Goal: Information Seeking & Learning: Learn about a topic

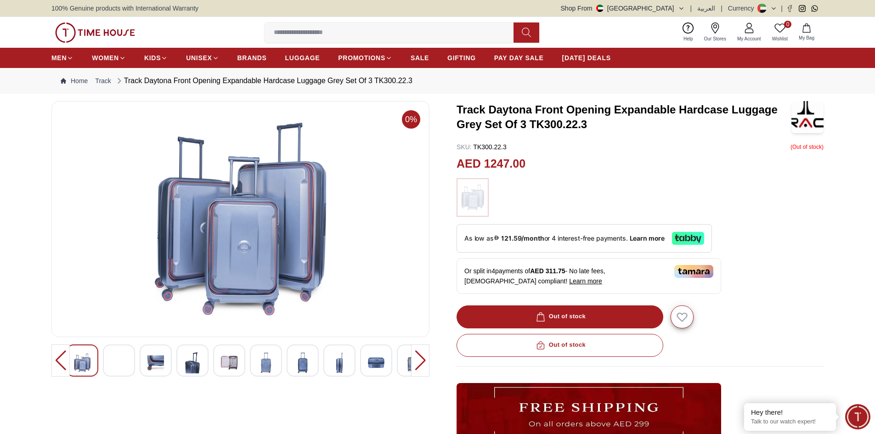
click at [113, 361] on img at bounding box center [119, 357] width 17 height 10
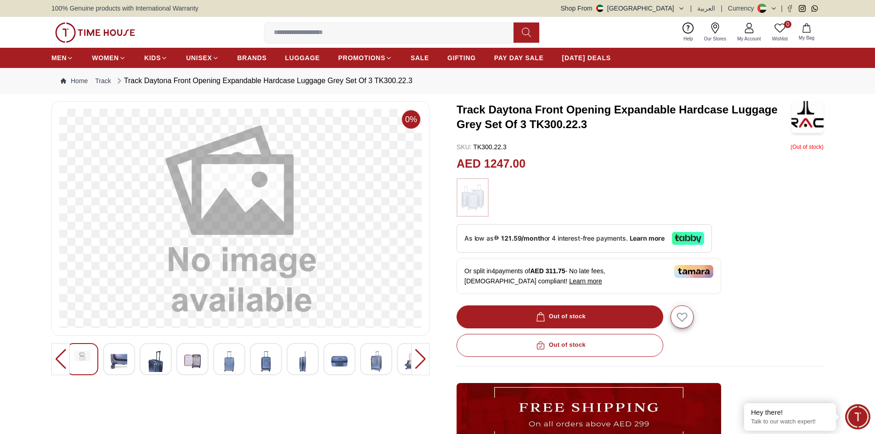
click at [142, 362] on div at bounding box center [156, 359] width 32 height 32
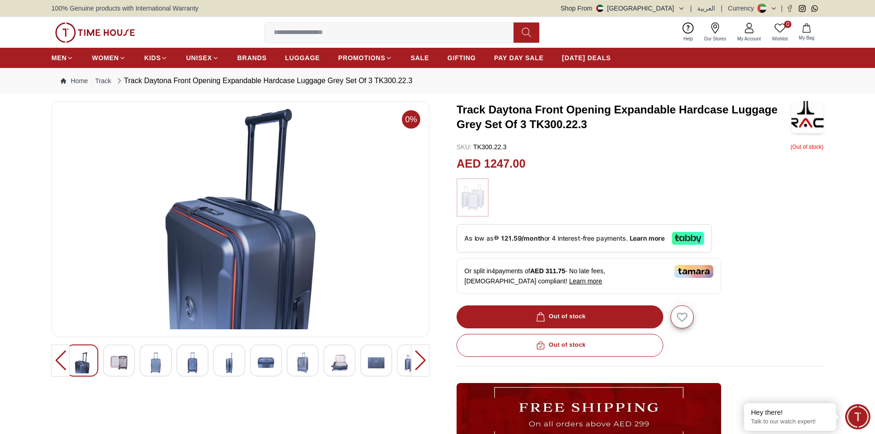
click at [174, 362] on div at bounding box center [240, 361] width 349 height 32
click at [191, 362] on img at bounding box center [192, 362] width 17 height 21
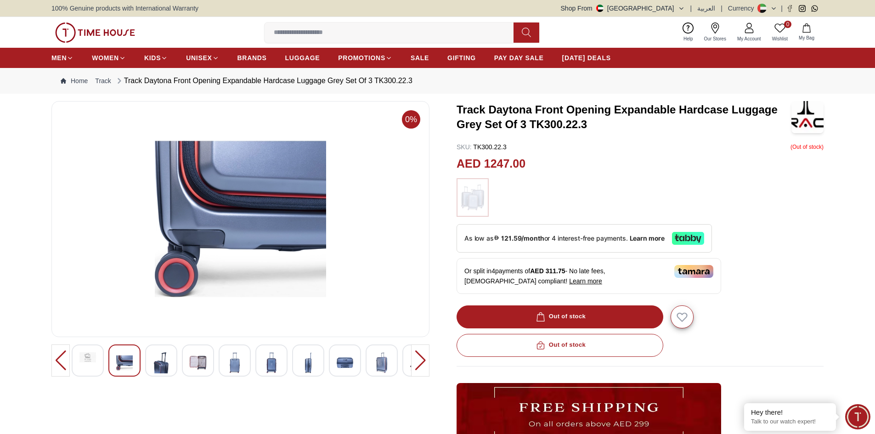
click at [299, 365] on div at bounding box center [209, 361] width 349 height 32
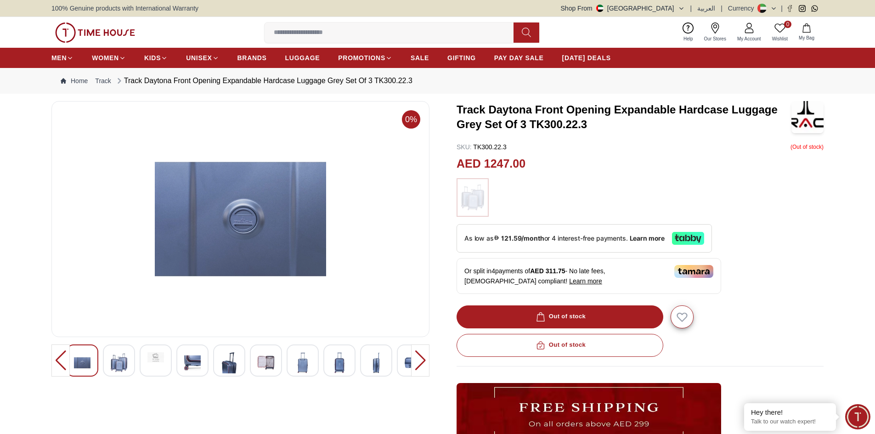
click at [333, 379] on div at bounding box center [240, 363] width 378 height 36
click at [90, 361] on img at bounding box center [82, 362] width 17 height 21
click at [89, 361] on img at bounding box center [82, 362] width 17 height 21
click at [132, 361] on div at bounding box center [119, 361] width 32 height 32
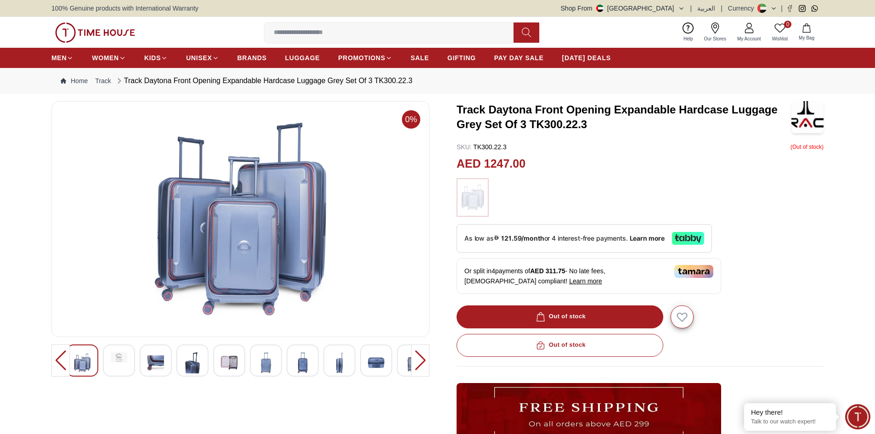
click at [175, 361] on div at bounding box center [167, 361] width 349 height 32
click at [219, 362] on div at bounding box center [229, 361] width 32 height 32
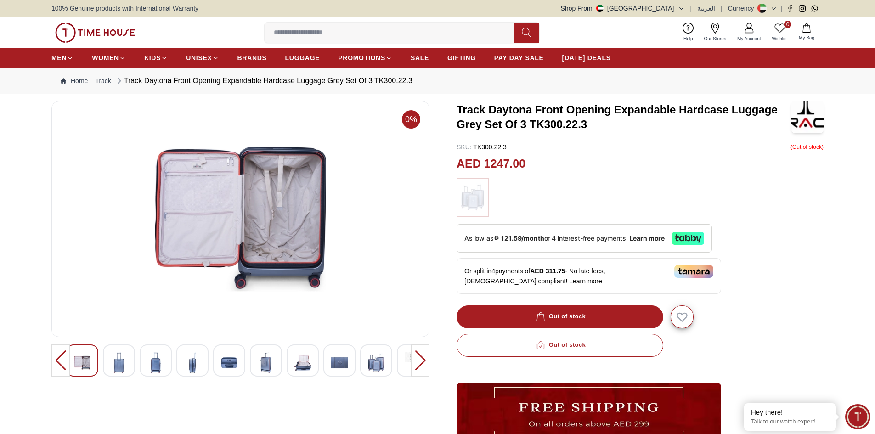
click at [238, 364] on img at bounding box center [229, 362] width 17 height 21
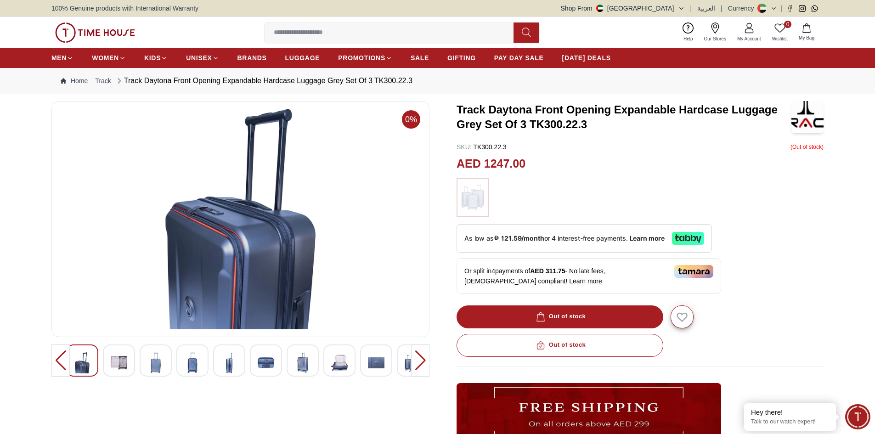
click at [311, 378] on div at bounding box center [240, 363] width 378 height 36
drag, startPoint x: 341, startPoint y: 378, endPoint x: 355, endPoint y: 378, distance: 13.3
click at [343, 378] on div at bounding box center [240, 363] width 378 height 36
click at [426, 360] on div at bounding box center [420, 361] width 18 height 32
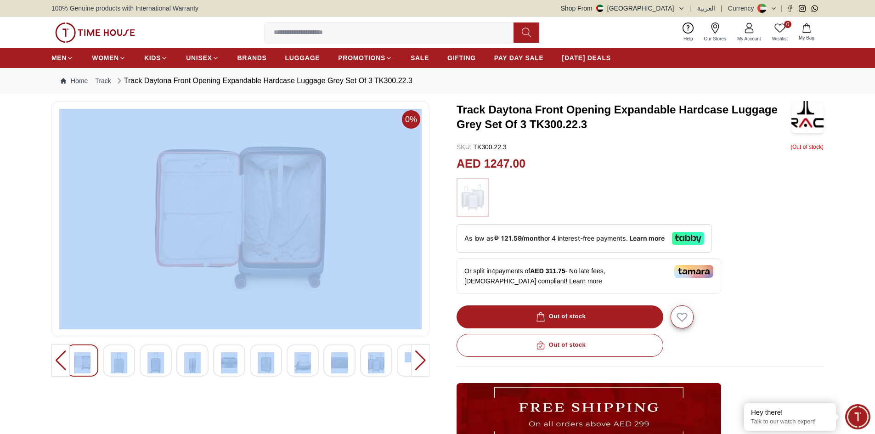
click at [426, 360] on div at bounding box center [420, 361] width 18 height 32
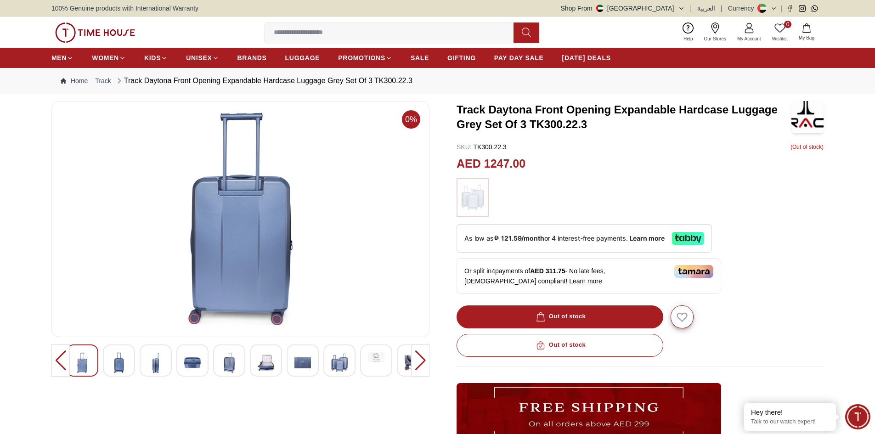
click at [426, 360] on div at bounding box center [420, 361] width 18 height 32
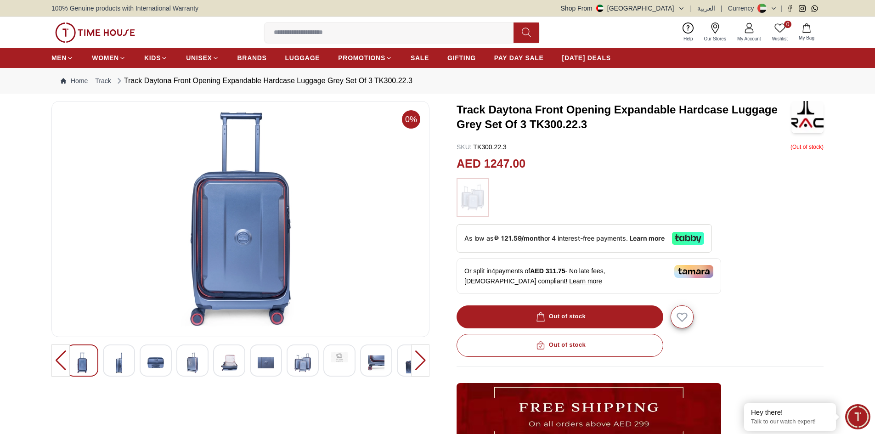
click at [426, 360] on div at bounding box center [420, 361] width 18 height 32
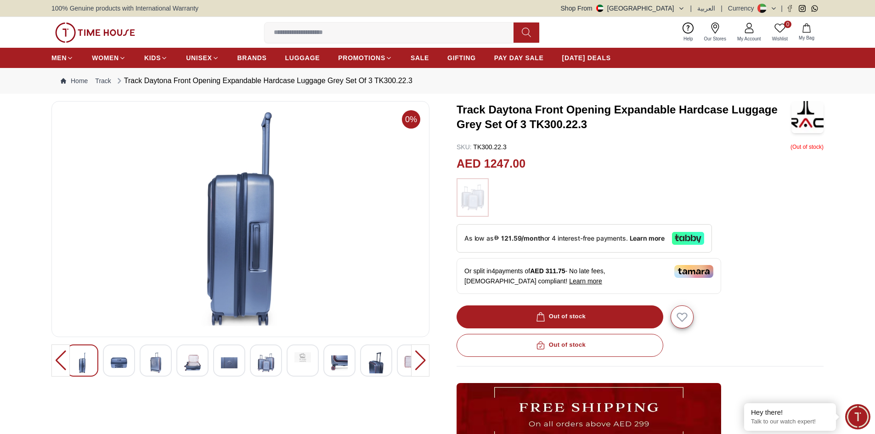
click at [426, 360] on div at bounding box center [420, 361] width 18 height 32
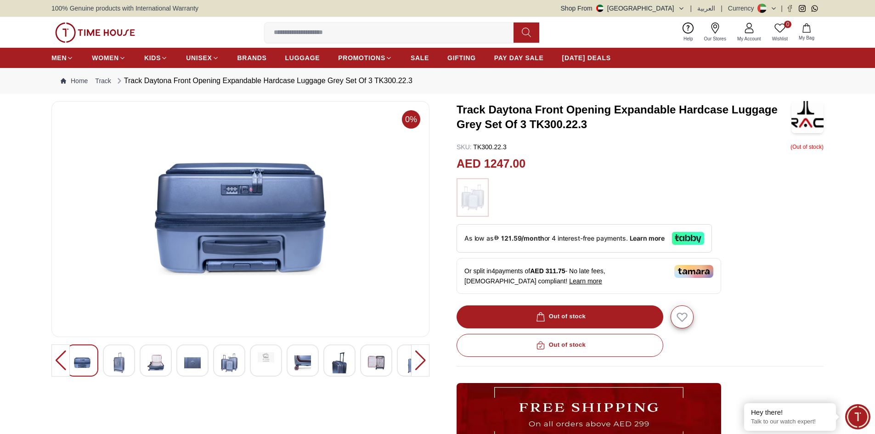
click at [426, 360] on div at bounding box center [420, 361] width 18 height 32
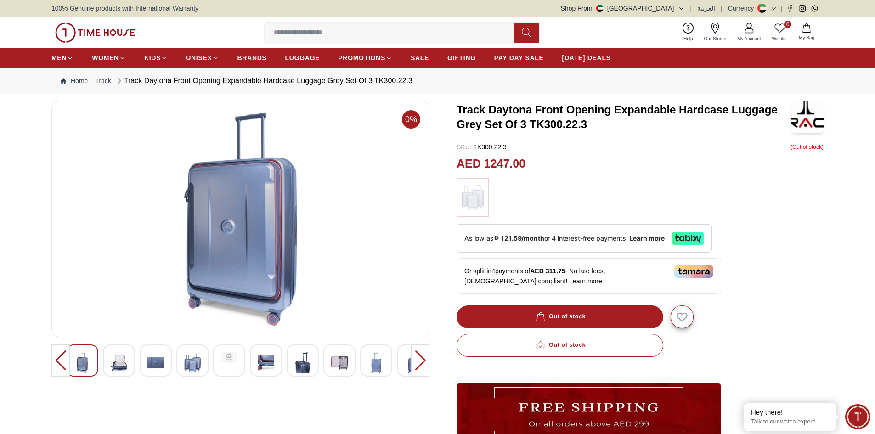
click at [426, 360] on div at bounding box center [420, 361] width 18 height 32
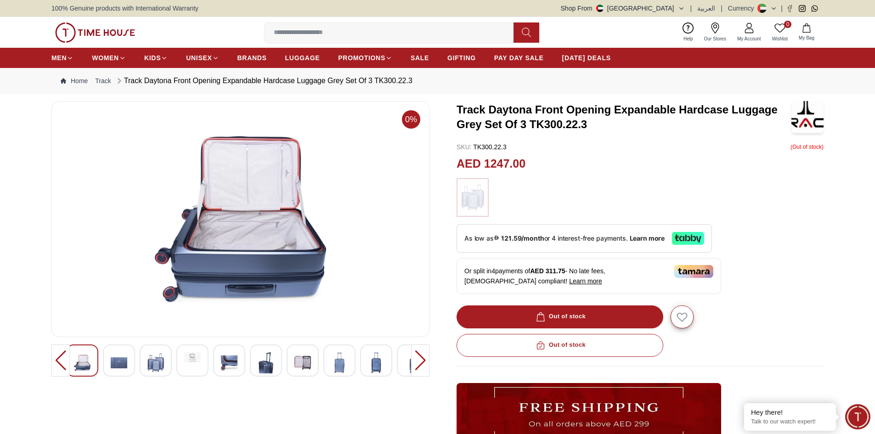
click at [426, 360] on div at bounding box center [420, 361] width 18 height 32
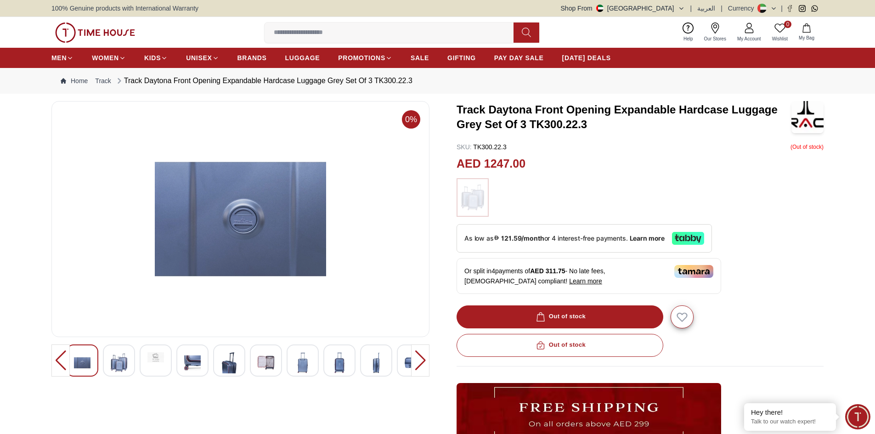
click at [426, 360] on div at bounding box center [420, 361] width 18 height 32
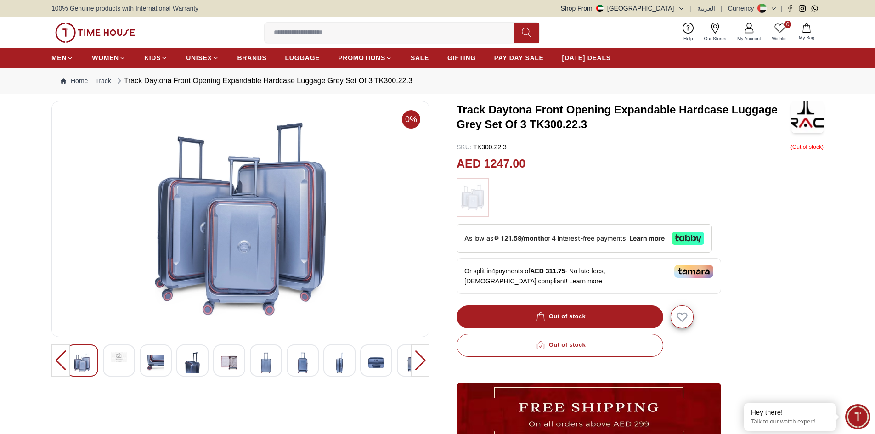
click at [426, 360] on div at bounding box center [420, 361] width 18 height 32
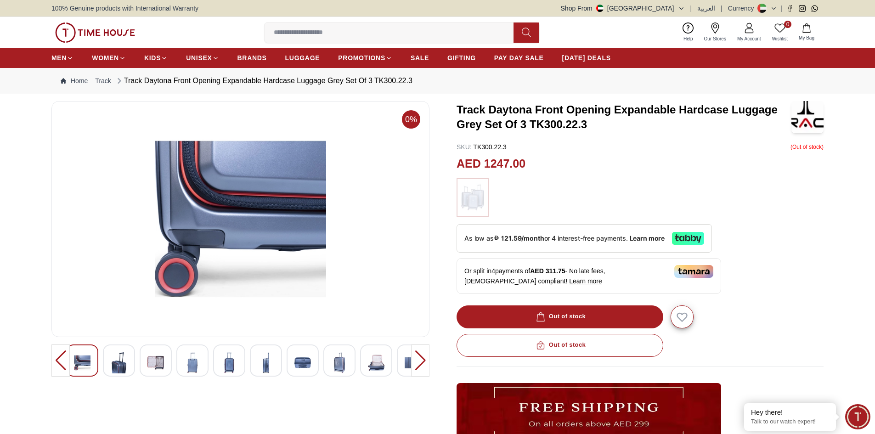
click at [426, 360] on div at bounding box center [420, 361] width 18 height 32
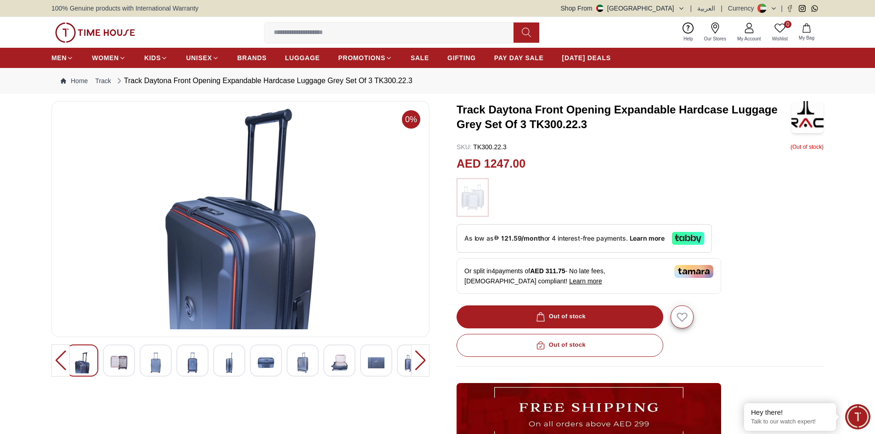
click at [426, 360] on div at bounding box center [420, 361] width 18 height 32
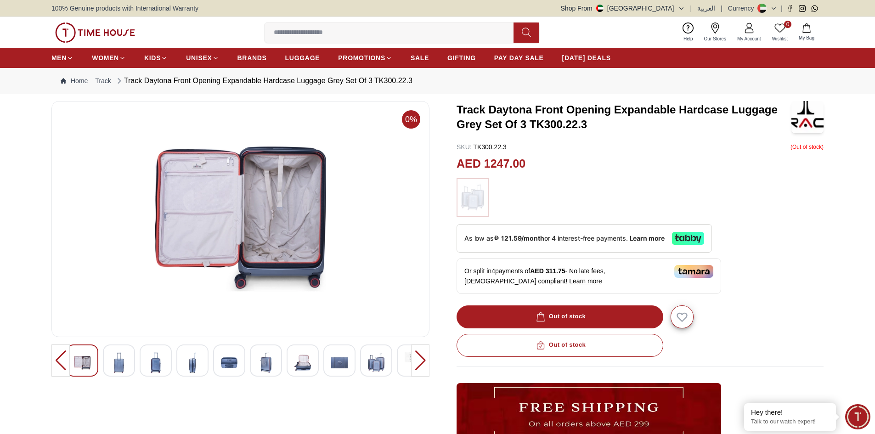
click at [426, 360] on div at bounding box center [420, 361] width 18 height 32
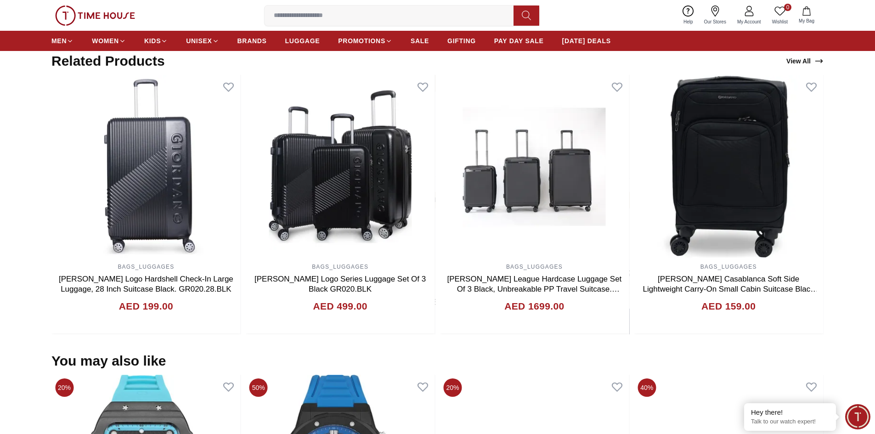
scroll to position [597, 0]
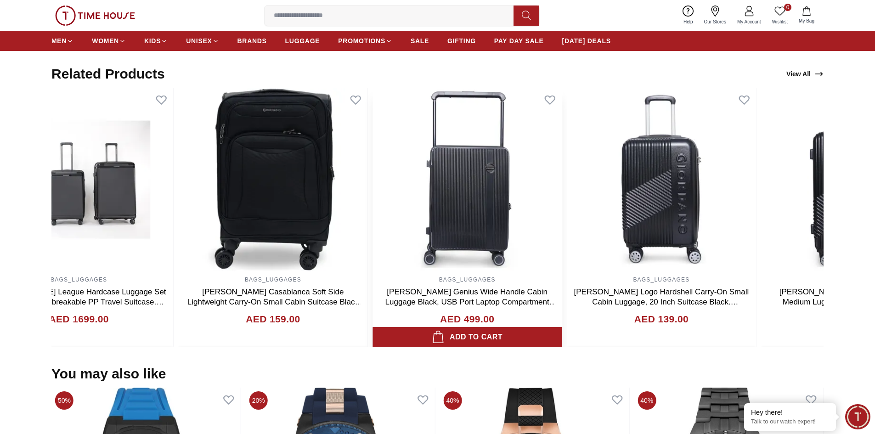
click at [453, 247] on img at bounding box center [467, 180] width 189 height 184
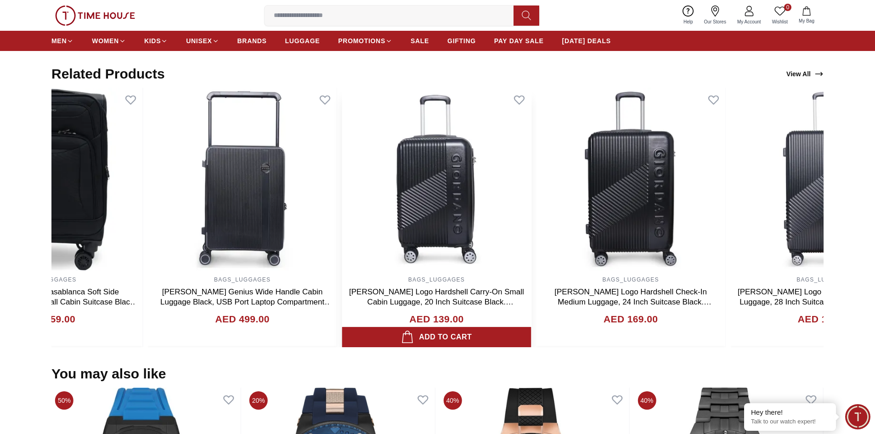
click at [351, 322] on div "BAGS_LUGGAGES [PERSON_NAME] Logo Hardshell Carry-On Small Cabin Luggage, 20 Inc…" at bounding box center [436, 218] width 189 height 260
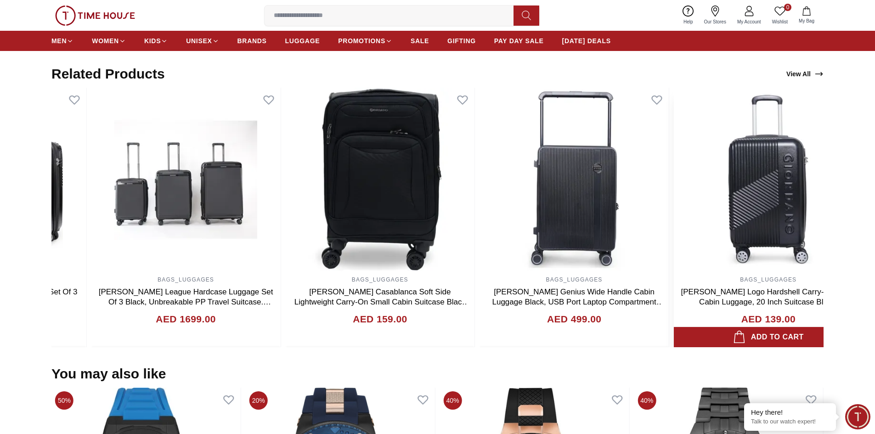
click at [715, 280] on div "BAGS_LUGGAGES [PERSON_NAME] Logo Hardshell Carry-On Small Cabin Luggage, 20 Inc…" at bounding box center [768, 310] width 189 height 76
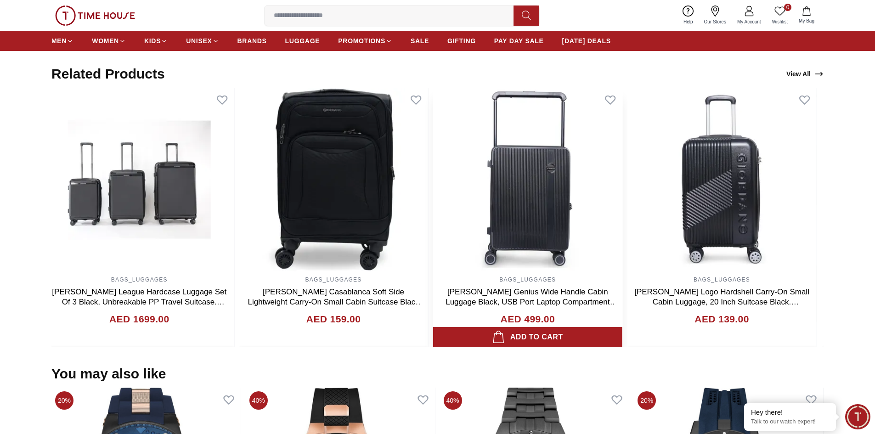
click at [433, 337] on div "BAGS_LUGGAGES [PERSON_NAME] Genius Wide Handle Cabin Luggage Black, USB Port La…" at bounding box center [528, 218] width 190 height 260
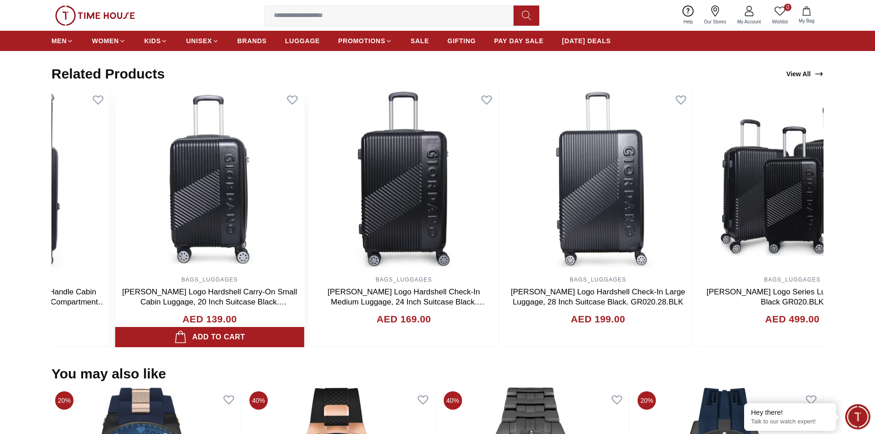
click at [290, 325] on div "BAGS_LUGGAGES [PERSON_NAME] League Hardcase Luggage Set Of 3 Black, Unbreakable…" at bounding box center [437, 218] width 772 height 260
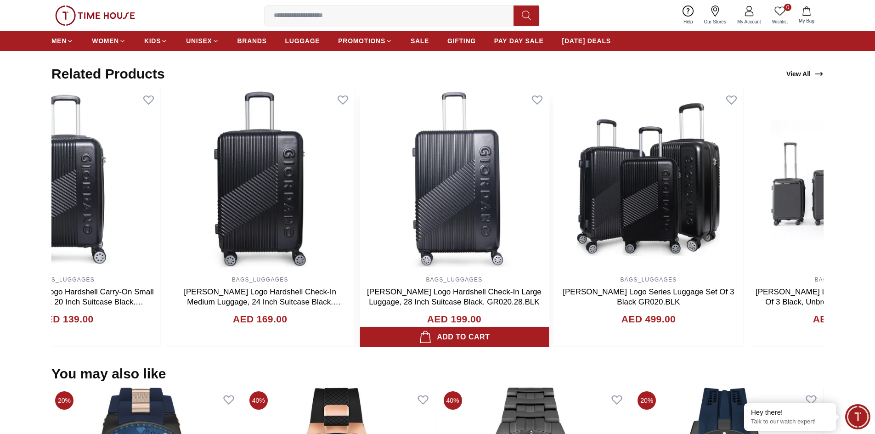
click at [425, 306] on link "[PERSON_NAME] Logo Hardshell Check-In Large Luggage, 28 Inch Suitcase Black. GR…" at bounding box center [454, 297] width 175 height 19
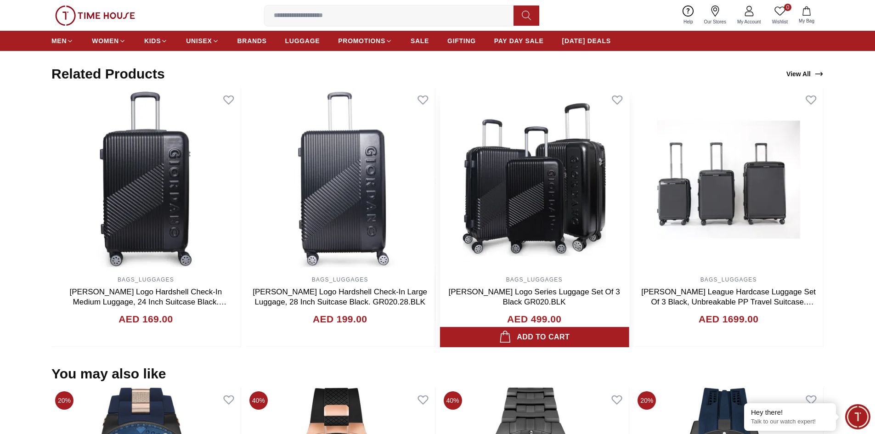
click at [440, 323] on div "BAGS_LUGGAGES [PERSON_NAME] Logo Series Luggage Set Of 3 Black GR020.BLK AED 49…" at bounding box center [534, 310] width 189 height 76
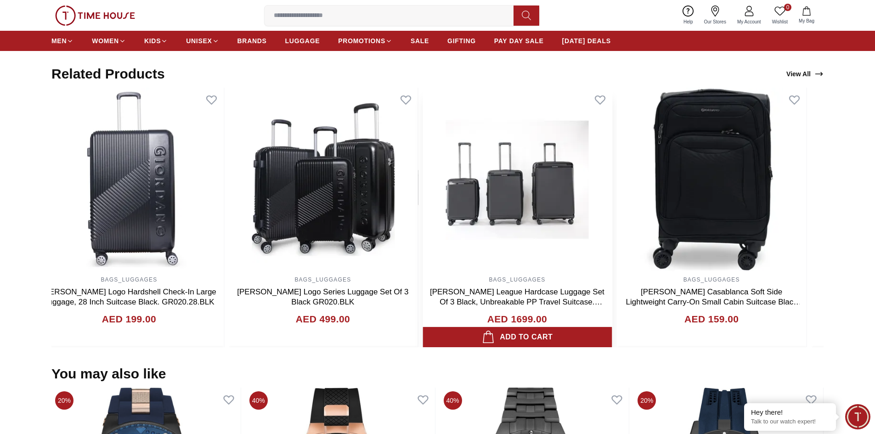
click at [489, 316] on div "BAGS_LUGGAGES [PERSON_NAME] League Hardcase Luggage Set Of 3 Black, Unbreakable…" at bounding box center [517, 310] width 189 height 76
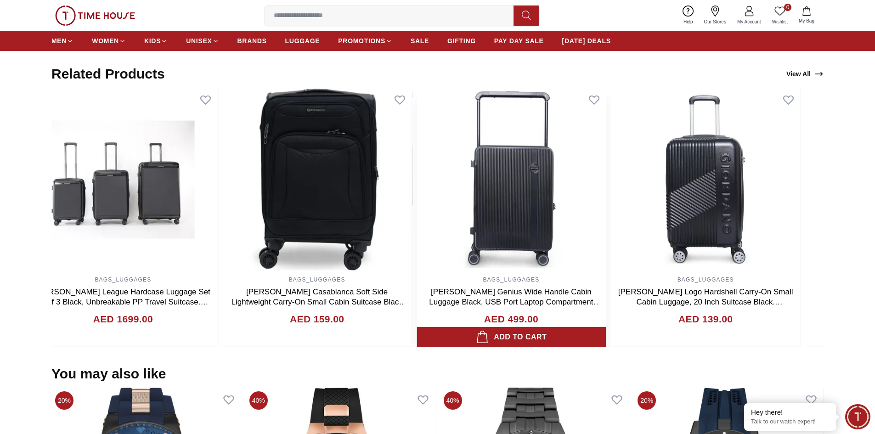
click at [413, 306] on div "BAGS_LUGGAGES [PERSON_NAME] Logo Hardshell Check-In Large Luggage, 28 Inch Suit…" at bounding box center [26, 218] width 772 height 260
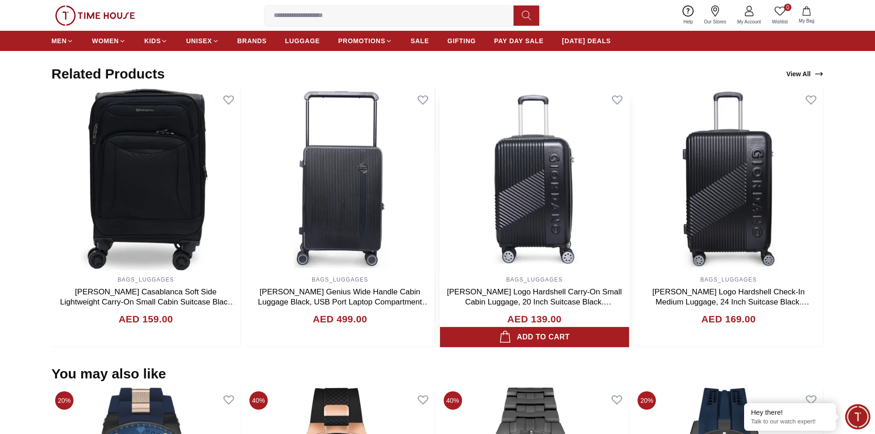
click at [440, 321] on div "BAGS_LUGGAGES [PERSON_NAME] Logo Hardshell Carry-On Small Cabin Luggage, 20 Inc…" at bounding box center [534, 310] width 189 height 76
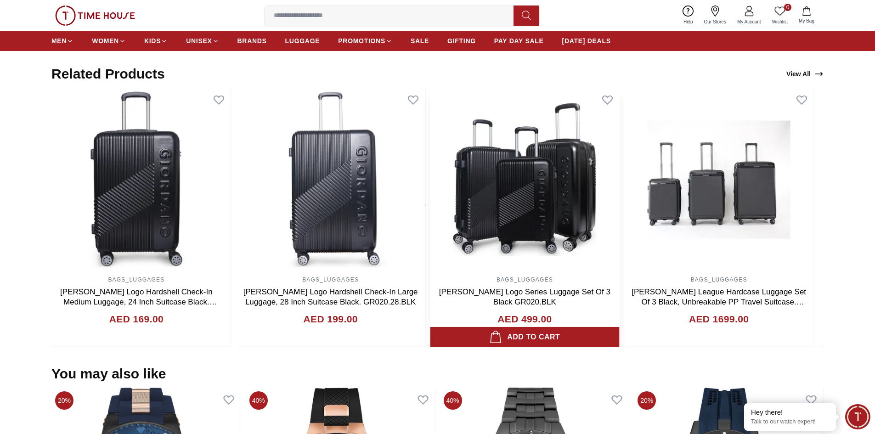
click at [437, 302] on h3 "[PERSON_NAME] Logo Series Luggage Set Of 3 Black GR020.BLK" at bounding box center [524, 297] width 175 height 20
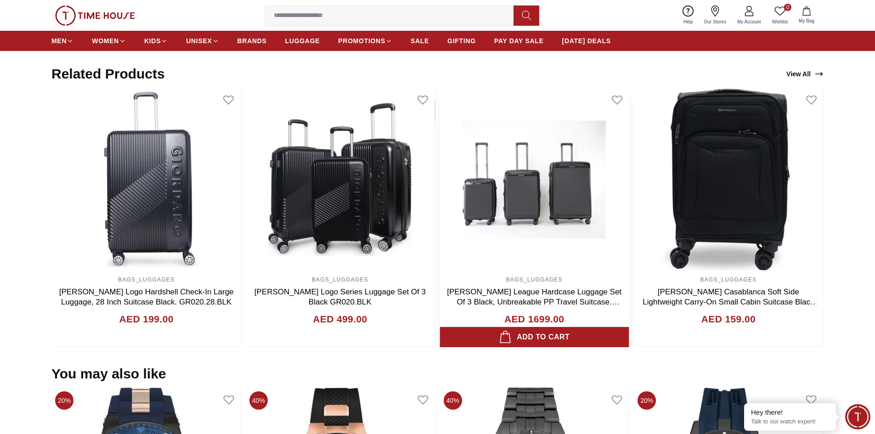
click at [440, 325] on div "BAGS_LUGGAGES [PERSON_NAME] League Hardcase Luggage Set Of 3 Black, Unbreakable…" at bounding box center [534, 310] width 189 height 76
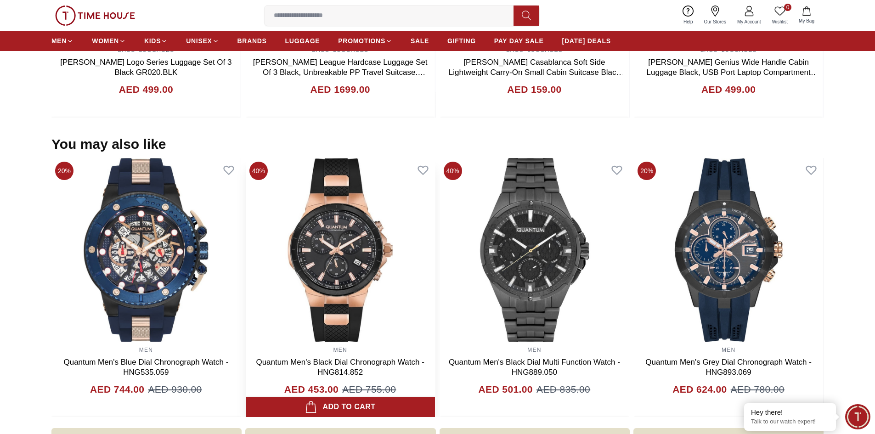
scroll to position [1057, 0]
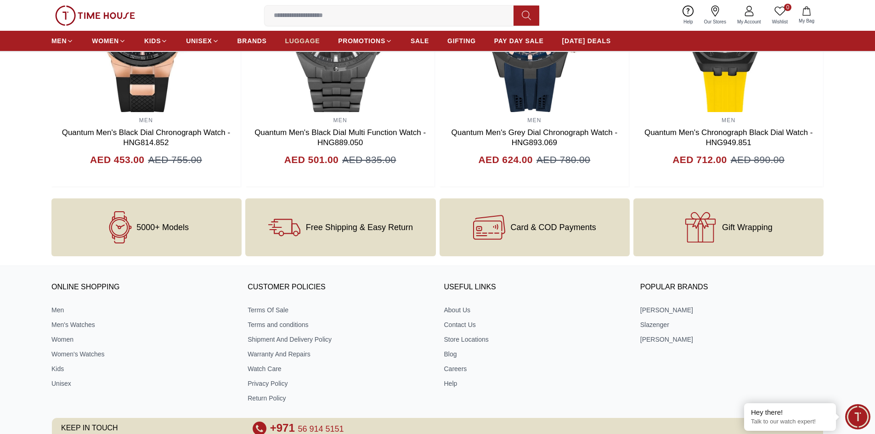
click at [294, 38] on span "LUGGAGE" at bounding box center [302, 40] width 35 height 9
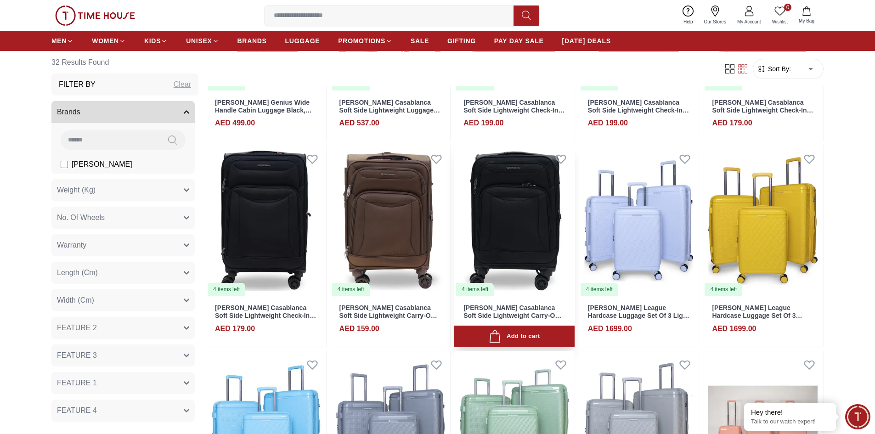
scroll to position [276, 0]
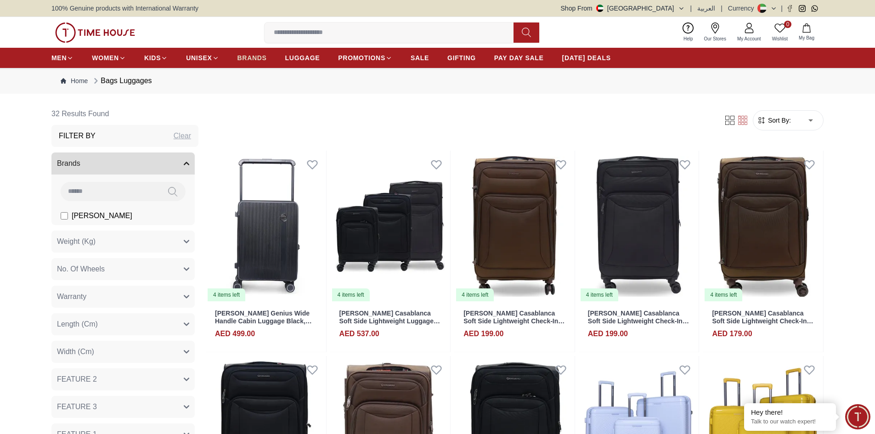
click at [256, 57] on span "BRANDS" at bounding box center [252, 57] width 29 height 9
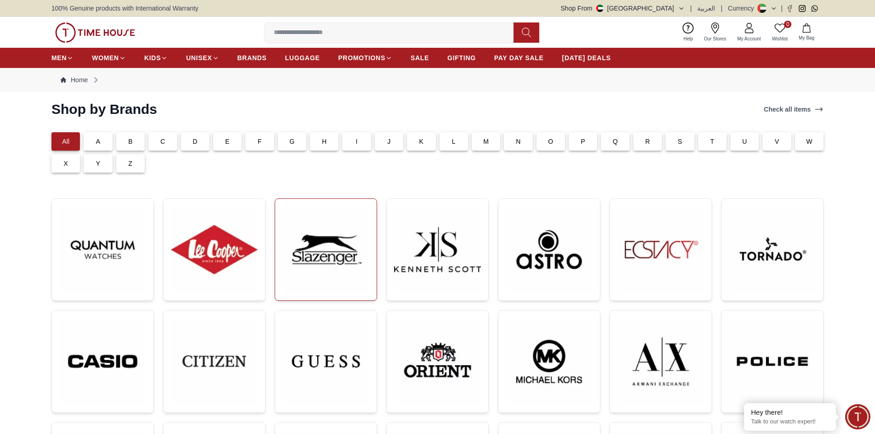
click at [343, 251] on img at bounding box center [326, 249] width 87 height 87
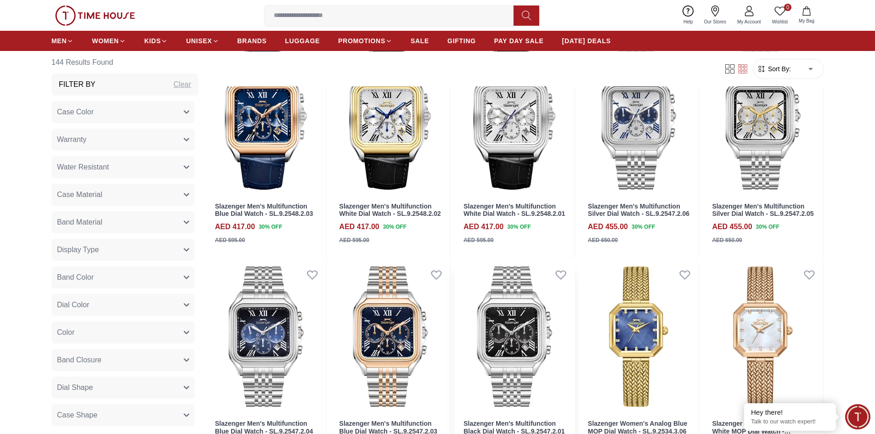
scroll to position [919, 0]
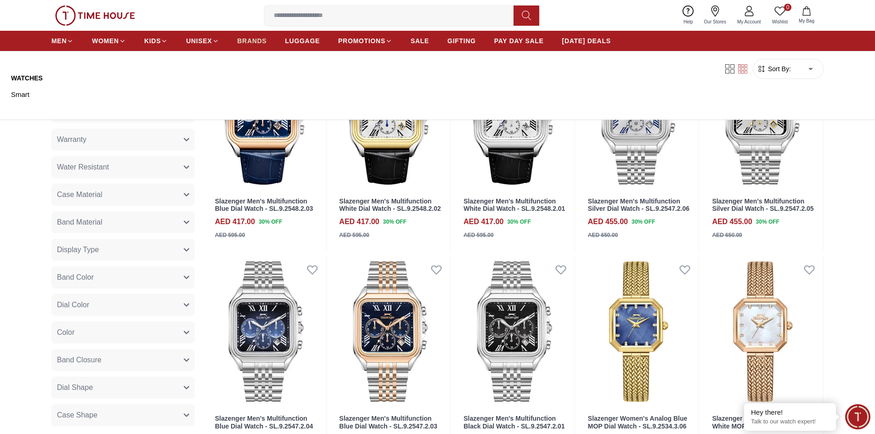
drag, startPoint x: 231, startPoint y: 37, endPoint x: 241, endPoint y: 40, distance: 10.6
click at [240, 40] on ul "MEN WOMEN KIDS UNISEX BRANDS LUGGAGE PROMOTIONS SALE GIFTING PAY DAY SALE [DATE…" at bounding box center [331, 41] width 560 height 17
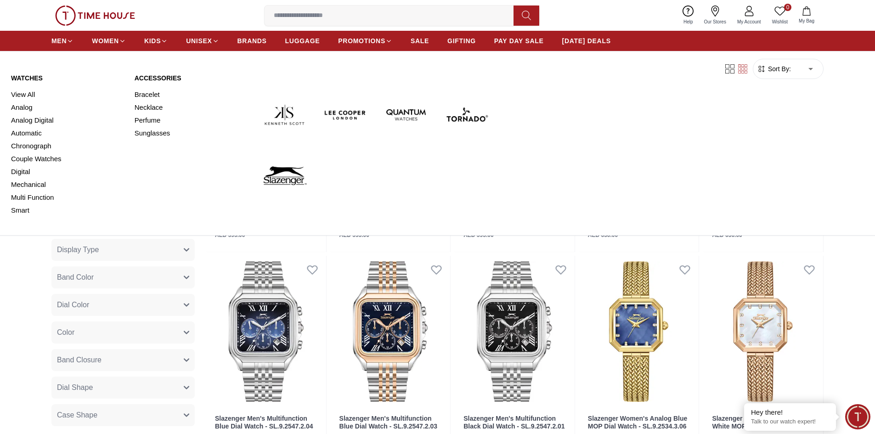
click at [51, 40] on div "MEN WOMEN KIDS UNISEX BRANDS LUGGAGE PROMOTIONS SALE GIFTING PAY DAY SALE [DATE…" at bounding box center [437, 41] width 875 height 20
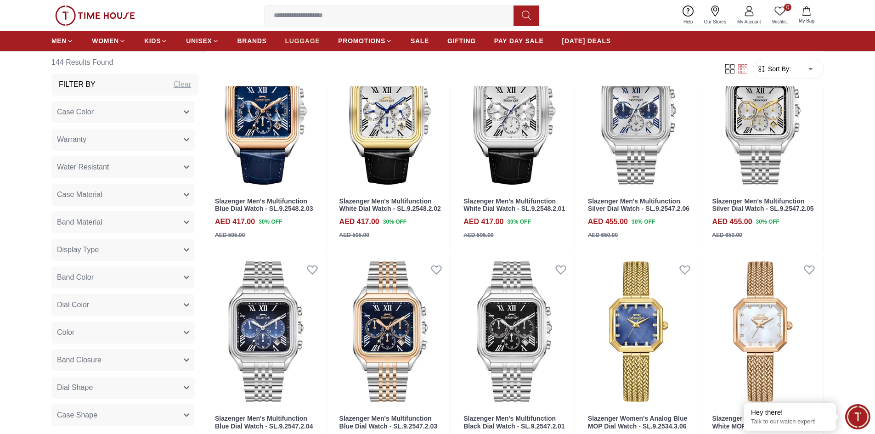
click at [309, 34] on link "LUGGAGE" at bounding box center [302, 41] width 35 height 17
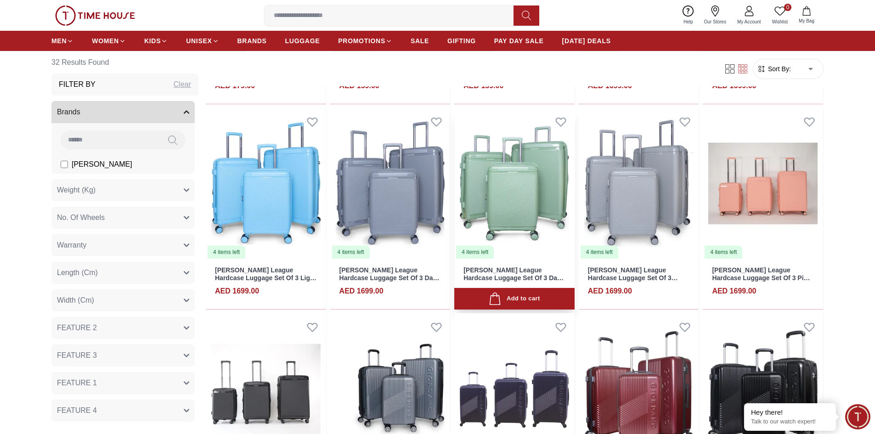
scroll to position [459, 0]
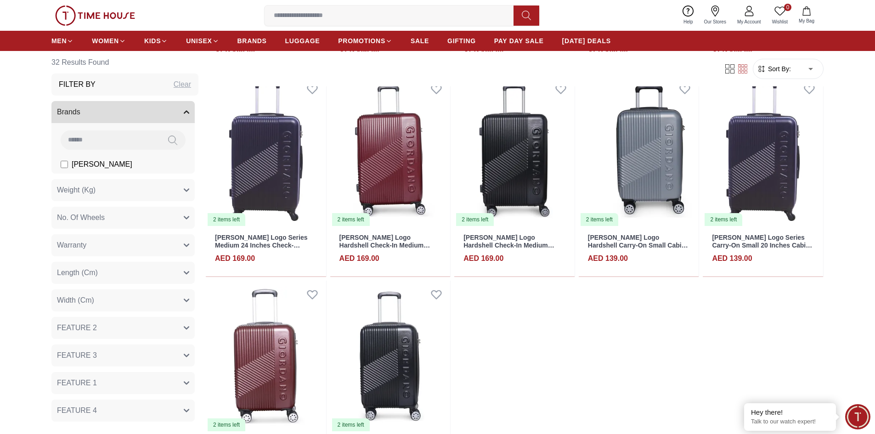
scroll to position [1103, 0]
click at [101, 18] on img at bounding box center [95, 16] width 80 height 20
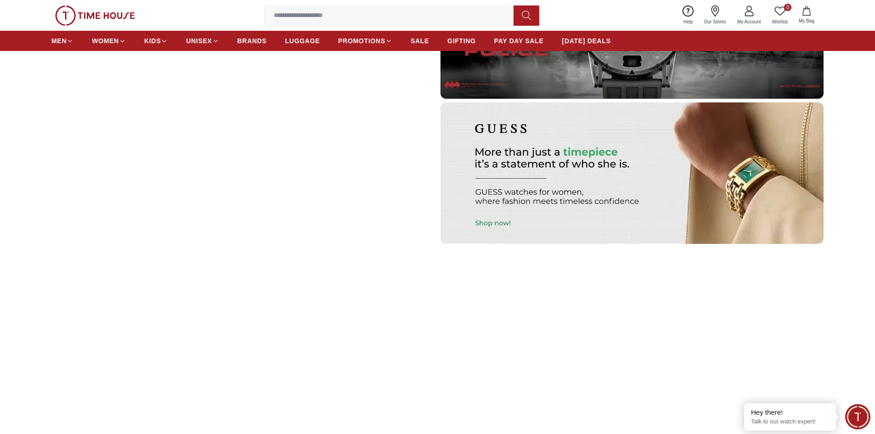
scroll to position [3170, 0]
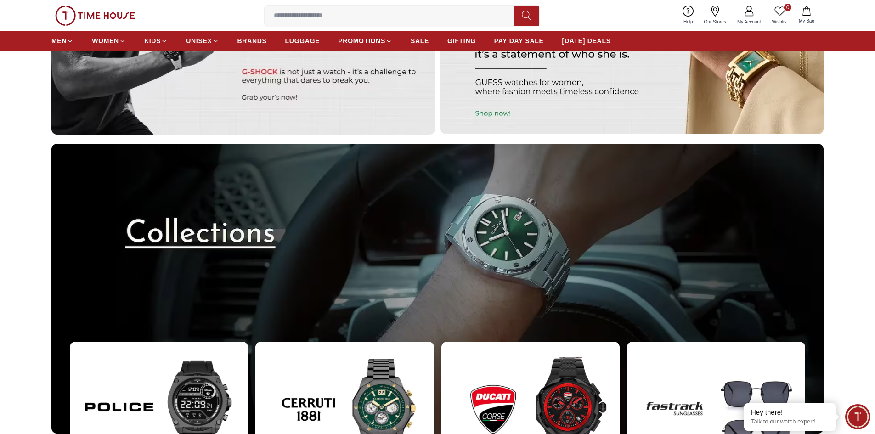
click at [716, 37] on div "MEN WOMEN KIDS UNISEX BRANDS LUGGAGE PROMOTIONS SALE GIFTING PAY DAY SALE [DATE…" at bounding box center [437, 41] width 772 height 20
click at [715, 16] on icon at bounding box center [715, 11] width 8 height 11
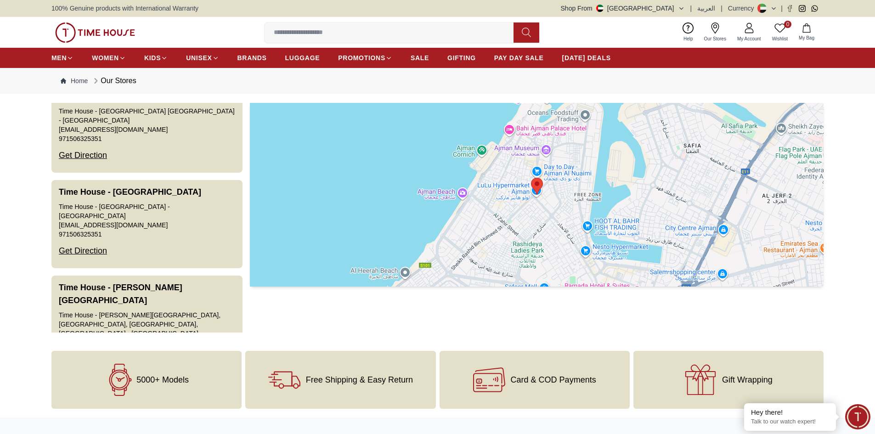
click at [32, 152] on section "Time House Company - Ajman Time House - Ajman Second Floor, [PERSON_NAME] - عجم…" at bounding box center [437, 218] width 875 height 230
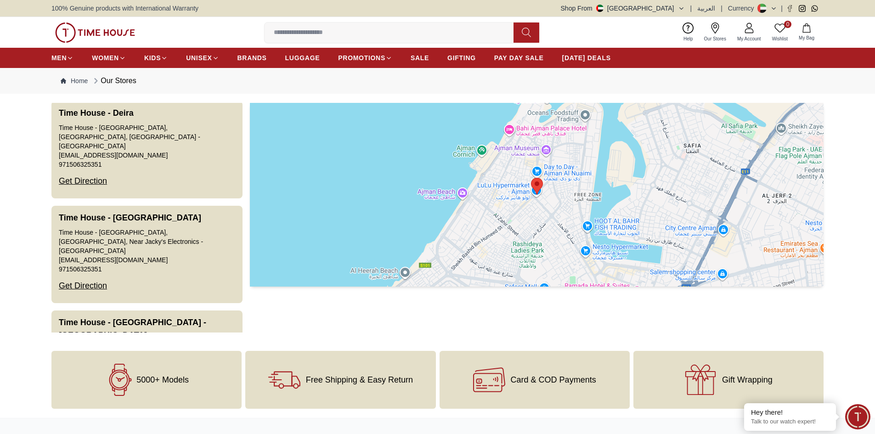
scroll to position [1193, 0]
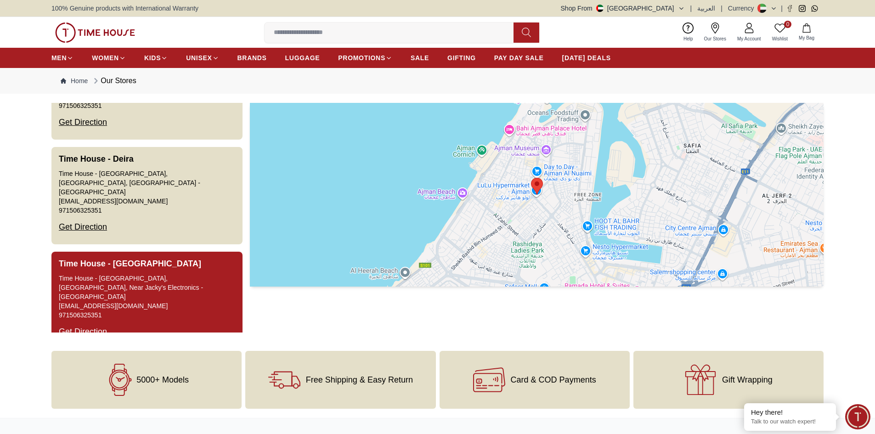
click at [207, 274] on div "Time House - [GEOGRAPHIC_DATA], [GEOGRAPHIC_DATA], Near Jacky's Electronics - […" at bounding box center [147, 288] width 176 height 28
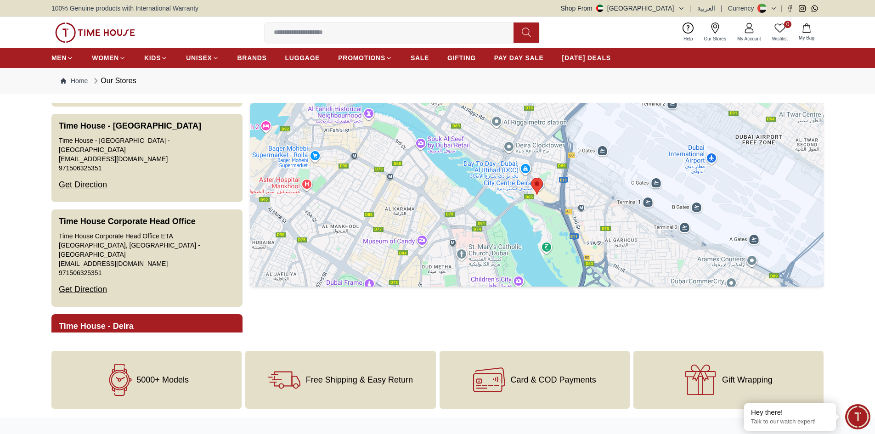
scroll to position [1009, 0]
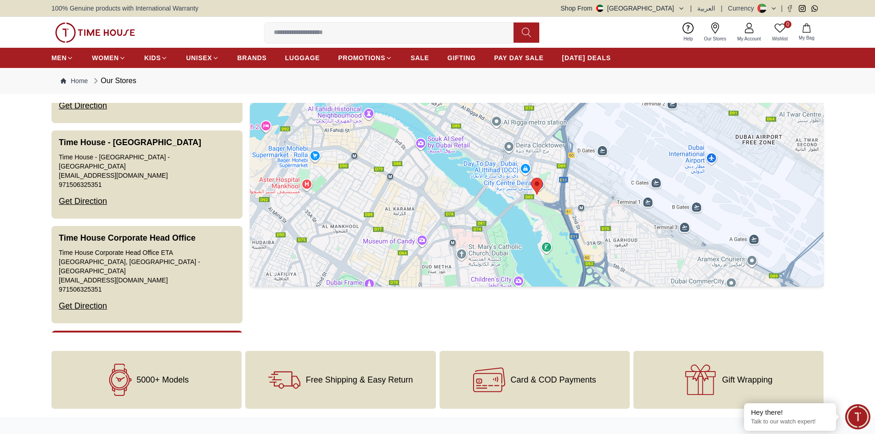
click at [198, 248] on div "Time House Corporate Head Office ETA [GEOGRAPHIC_DATA], [GEOGRAPHIC_DATA] - [GE…" at bounding box center [147, 262] width 176 height 28
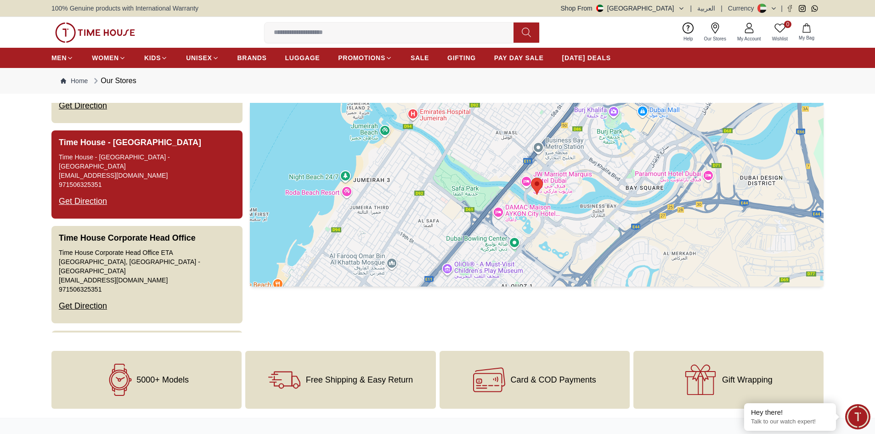
click at [175, 146] on button "Time House - [GEOGRAPHIC_DATA] Time House - [GEOGRAPHIC_DATA] - [GEOGRAPHIC_DAT…" at bounding box center [146, 174] width 191 height 88
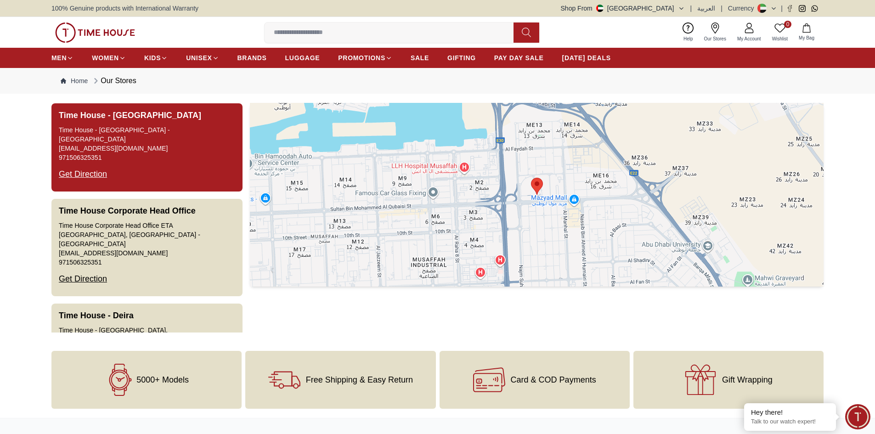
scroll to position [1101, 0]
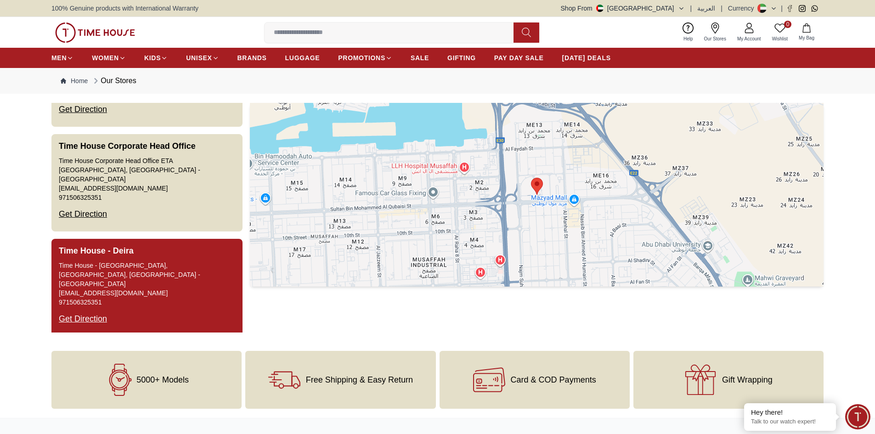
click at [176, 239] on button "Time House - [GEOGRAPHIC_DATA] - [GEOGRAPHIC_DATA] - [GEOGRAPHIC_DATA] [EMAIL_A…" at bounding box center [146, 287] width 191 height 97
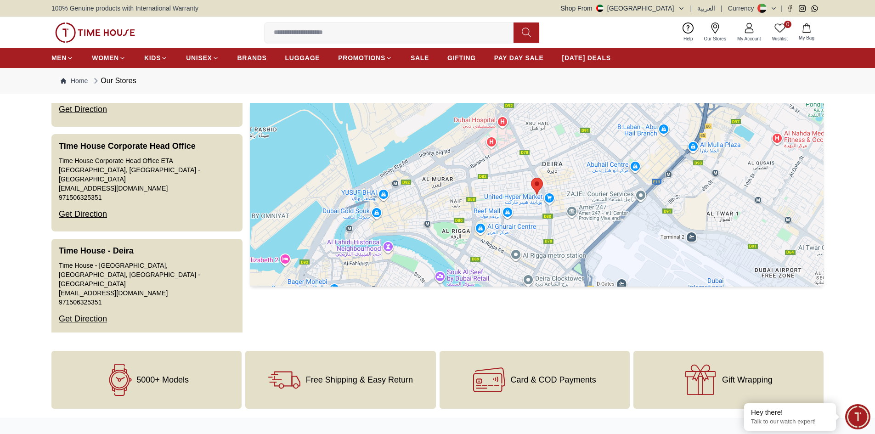
click at [161, 393] on link "[EMAIL_ADDRESS][DOMAIN_NAME]" at bounding box center [113, 397] width 109 height 9
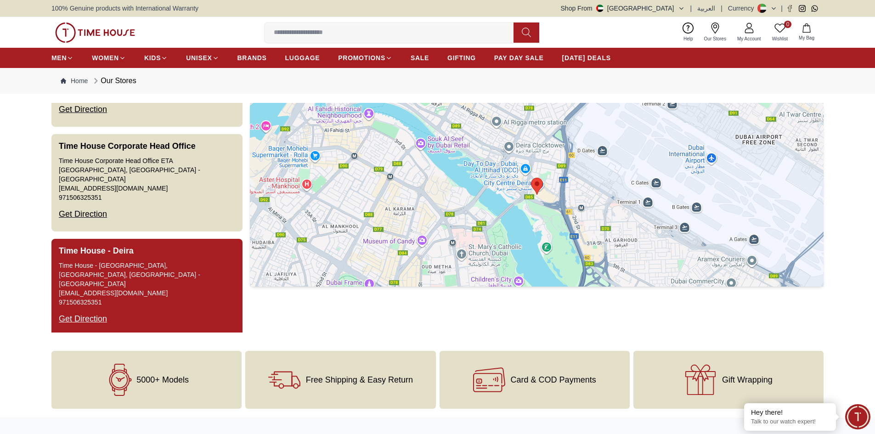
click at [160, 261] on div "Time House - [GEOGRAPHIC_DATA], [GEOGRAPHIC_DATA], [GEOGRAPHIC_DATA] - [GEOGRAP…" at bounding box center [147, 275] width 176 height 28
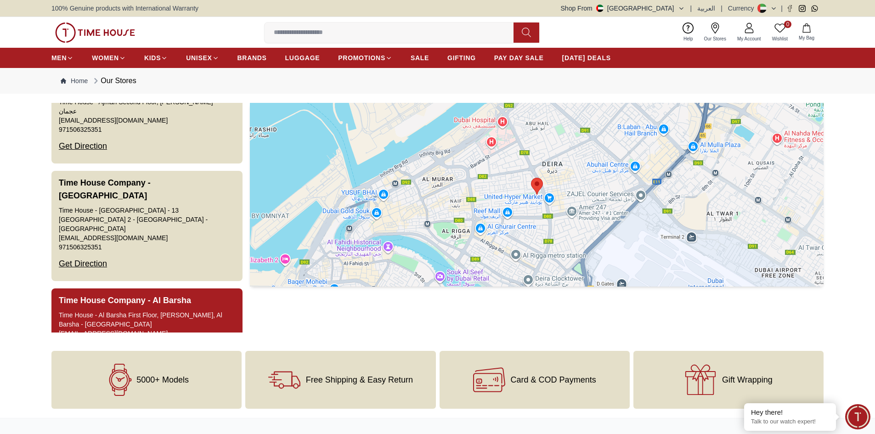
scroll to position [0, 0]
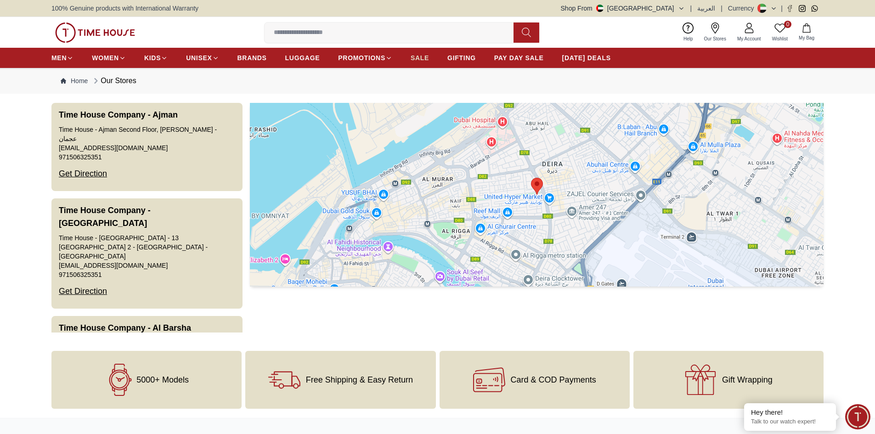
click at [427, 57] on span "SALE" at bounding box center [420, 57] width 18 height 9
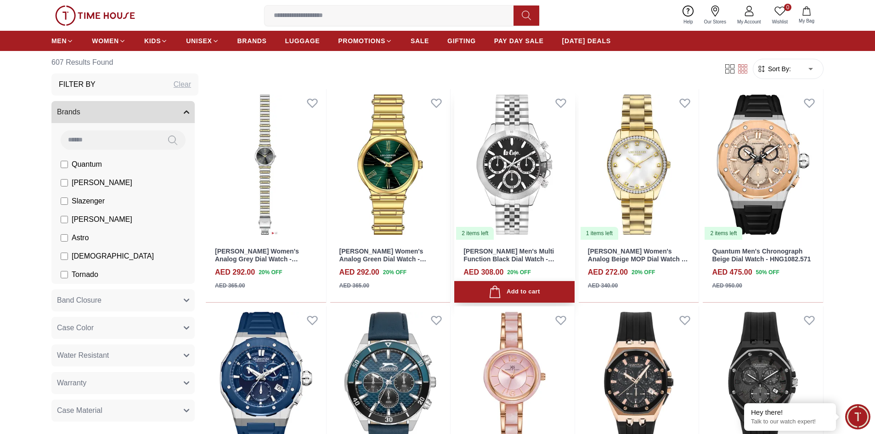
scroll to position [781, 0]
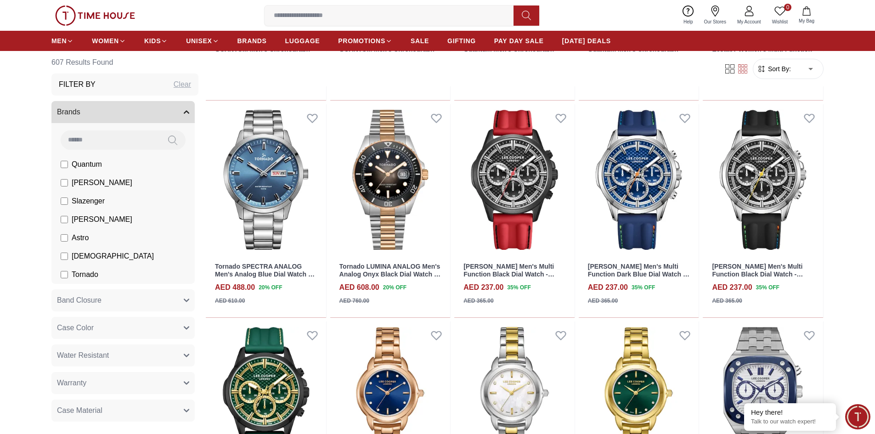
scroll to position [1194, 0]
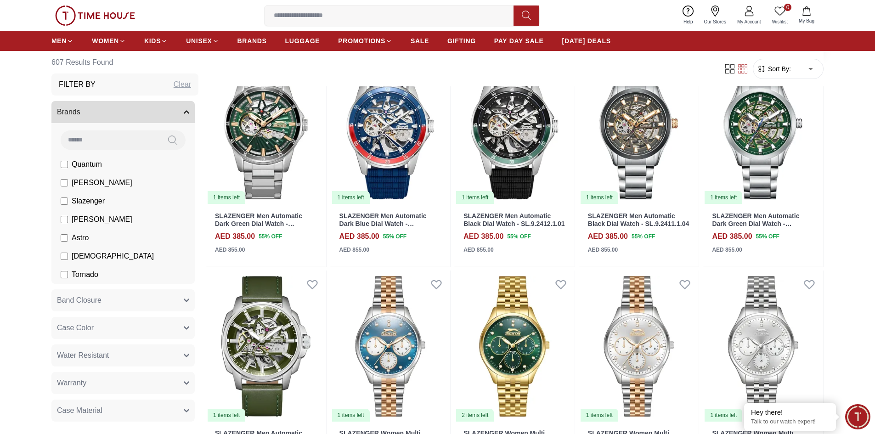
scroll to position [2343, 0]
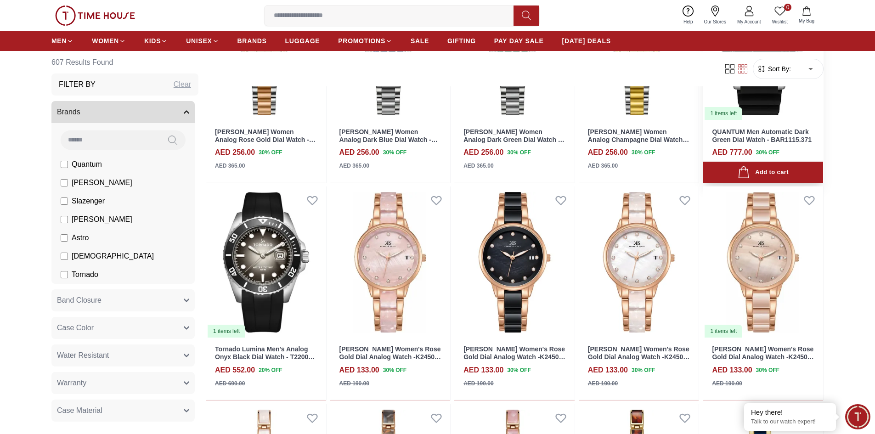
scroll to position [3124, 0]
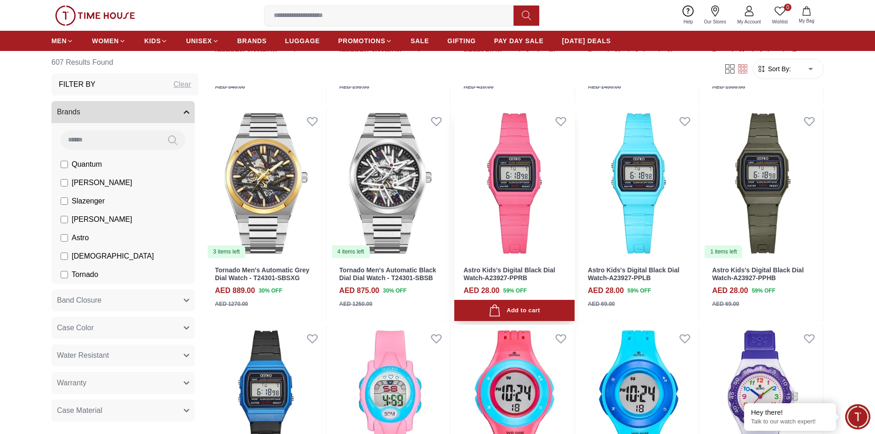
scroll to position [5777, 0]
